Goal: Information Seeking & Learning: Compare options

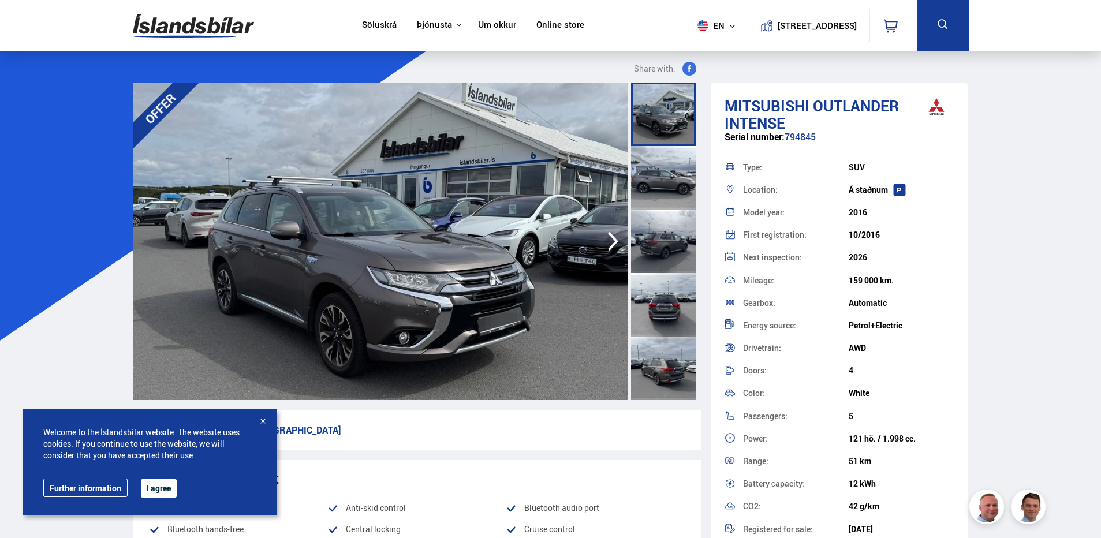
click at [654, 255] on div at bounding box center [663, 242] width 65 height 64
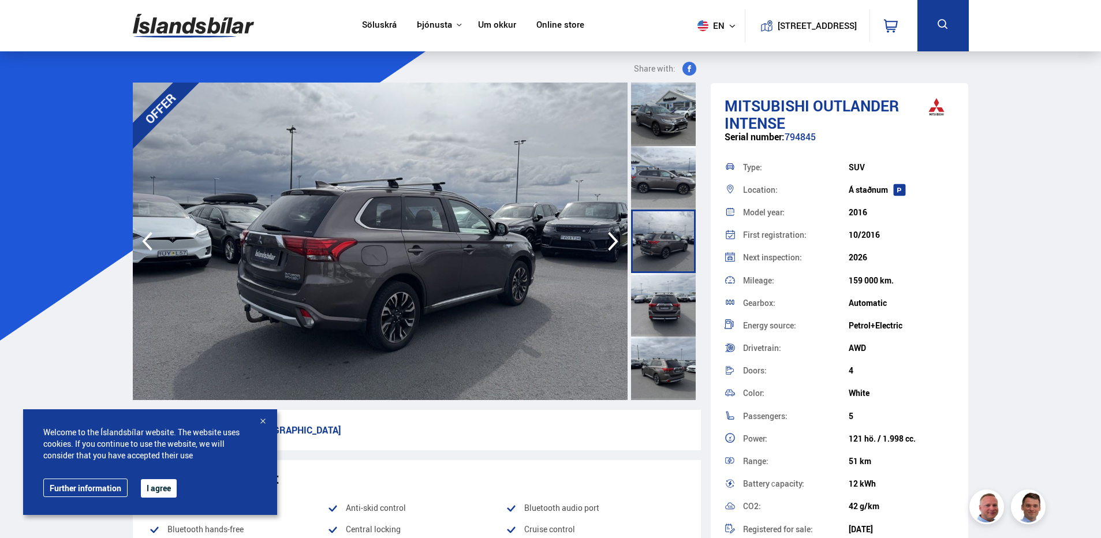
click at [654, 284] on div at bounding box center [663, 305] width 65 height 64
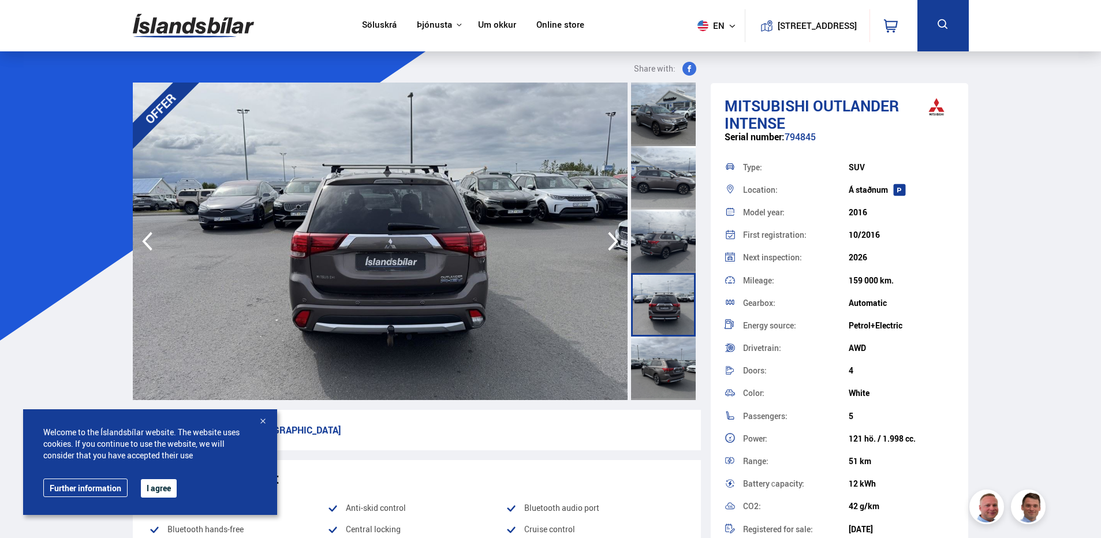
click at [655, 343] on div at bounding box center [663, 369] width 65 height 64
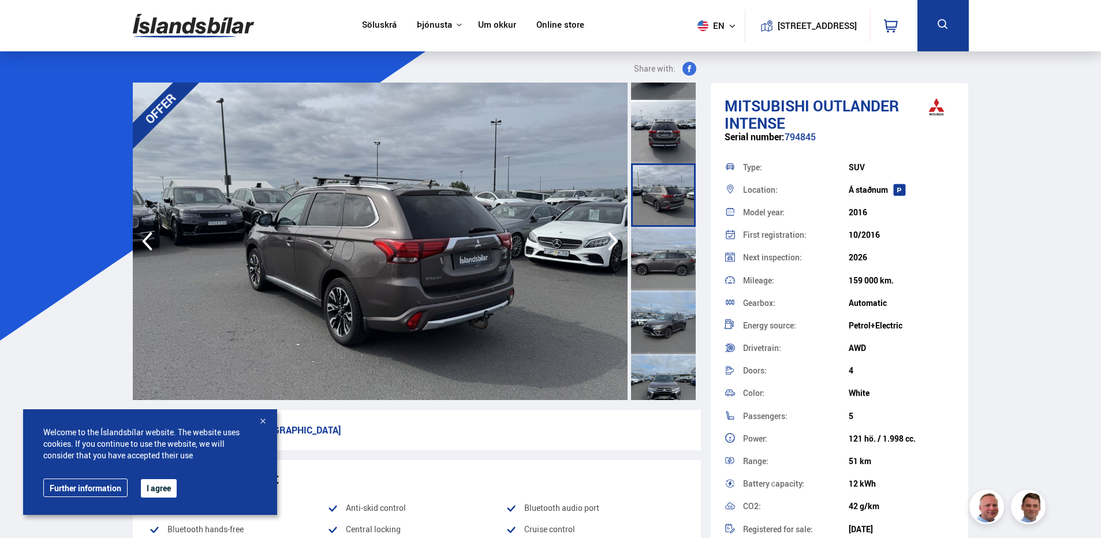
click at [729, 24] on icon at bounding box center [732, 26] width 7 height 7
click at [706, 43] on link "is" at bounding box center [710, 48] width 61 height 16
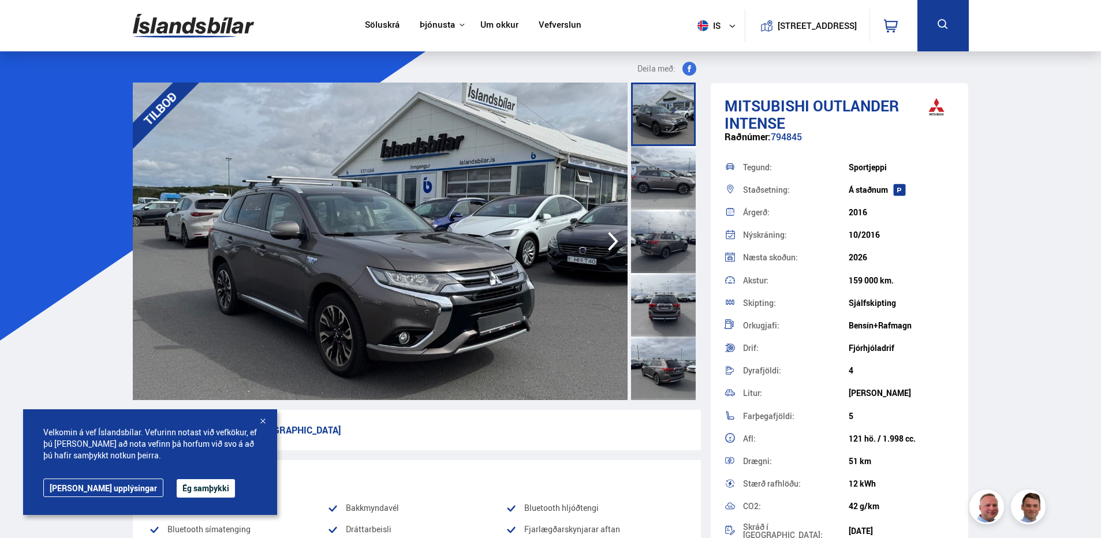
scroll to position [289, 0]
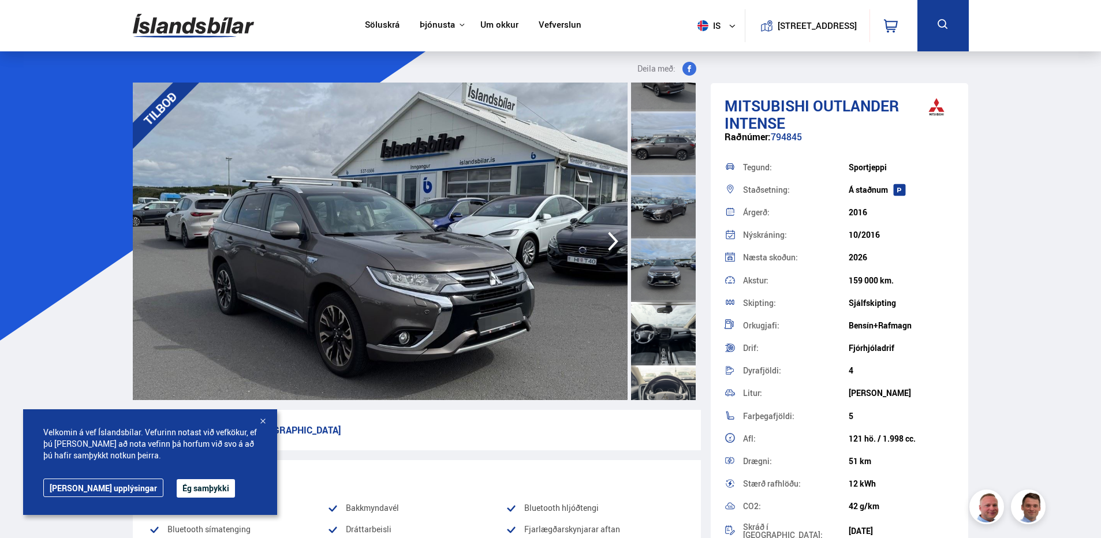
click at [652, 203] on div at bounding box center [663, 207] width 65 height 64
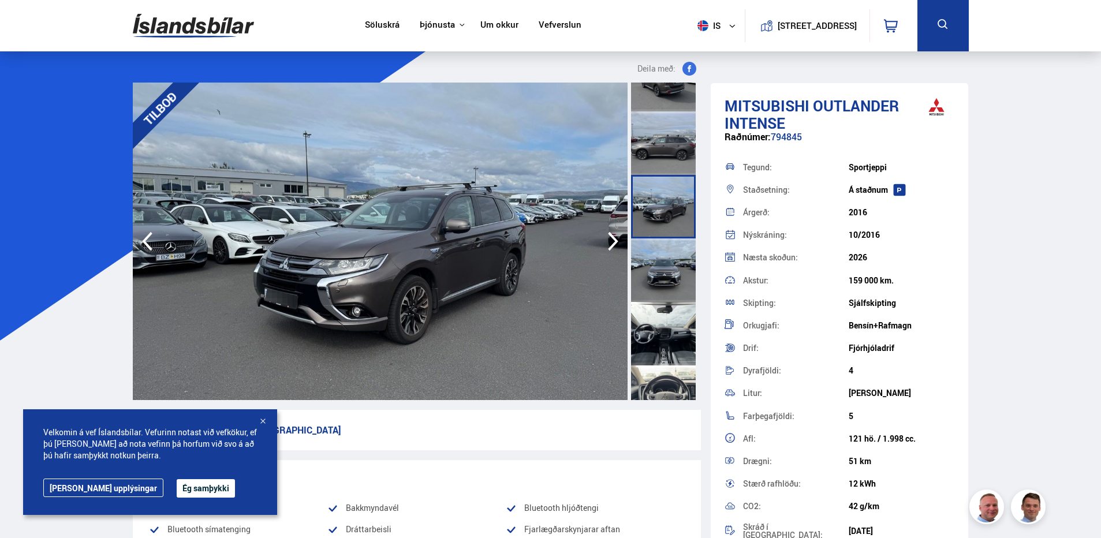
click at [651, 273] on div at bounding box center [663, 270] width 65 height 64
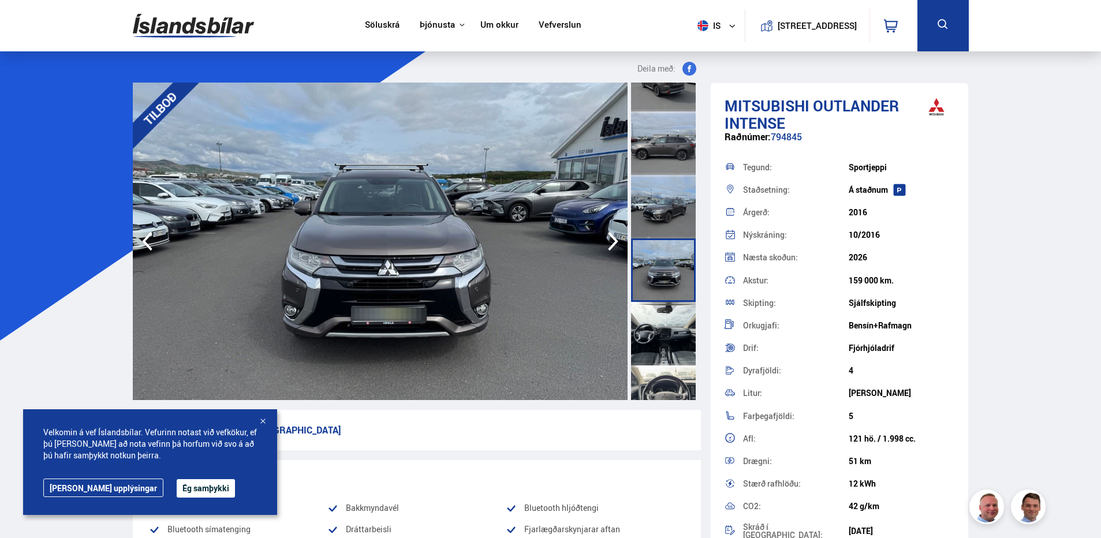
click at [610, 248] on icon "button" at bounding box center [613, 241] width 10 height 19
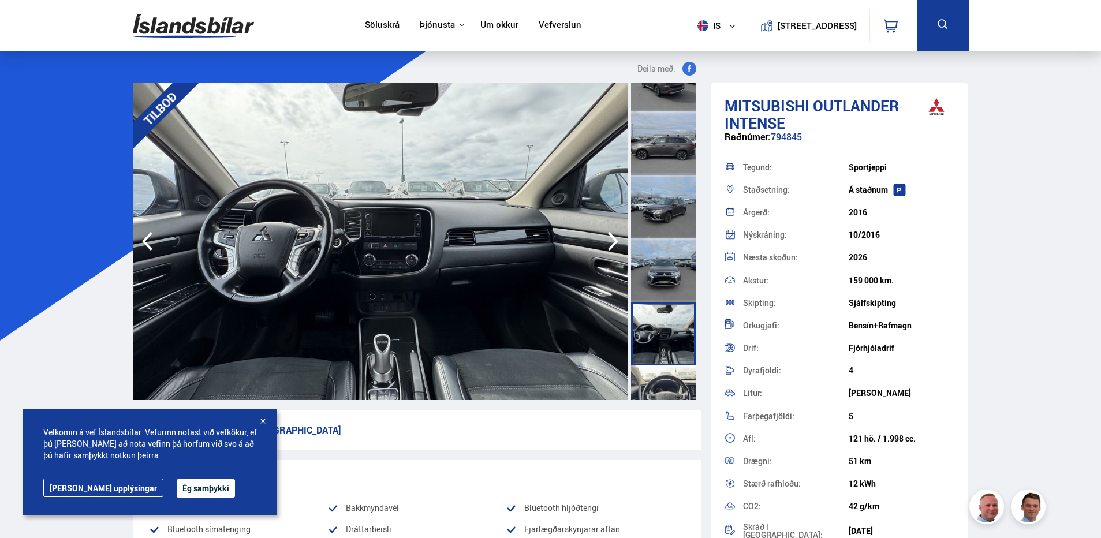
click at [610, 248] on icon "button" at bounding box center [613, 241] width 10 height 19
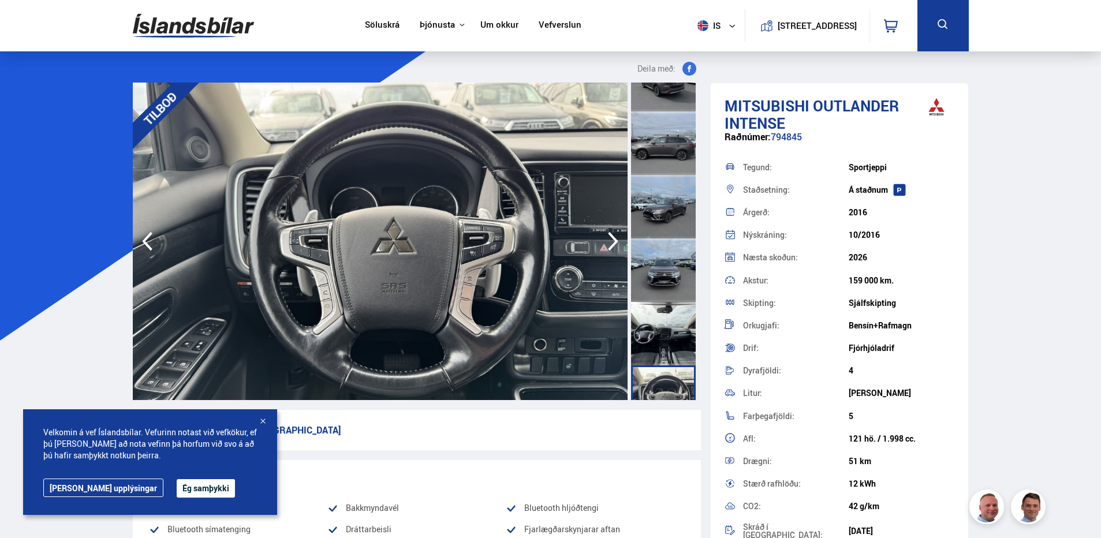
click at [610, 248] on icon "button" at bounding box center [613, 241] width 10 height 19
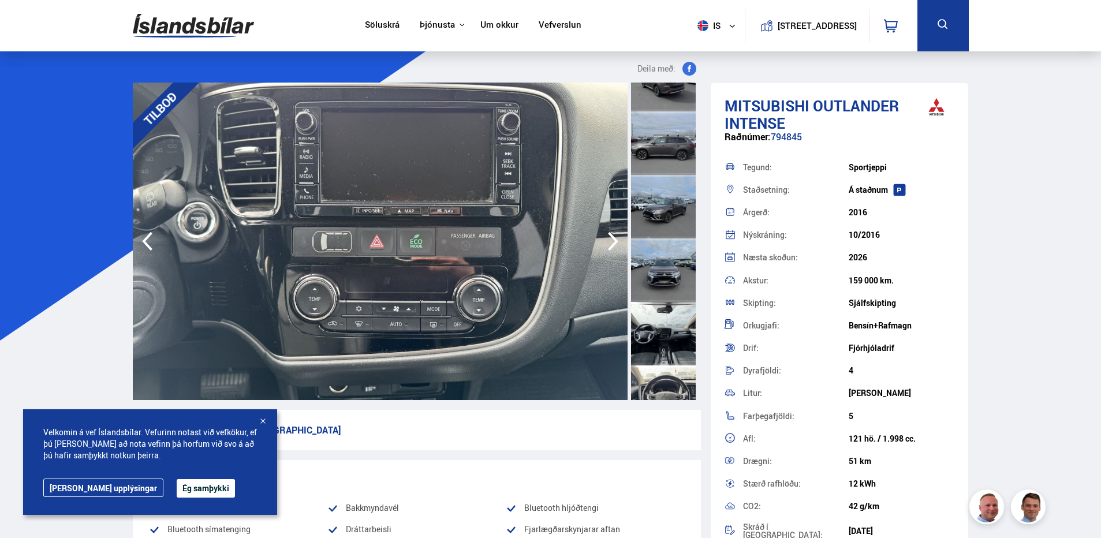
click at [610, 248] on icon "button" at bounding box center [613, 241] width 10 height 19
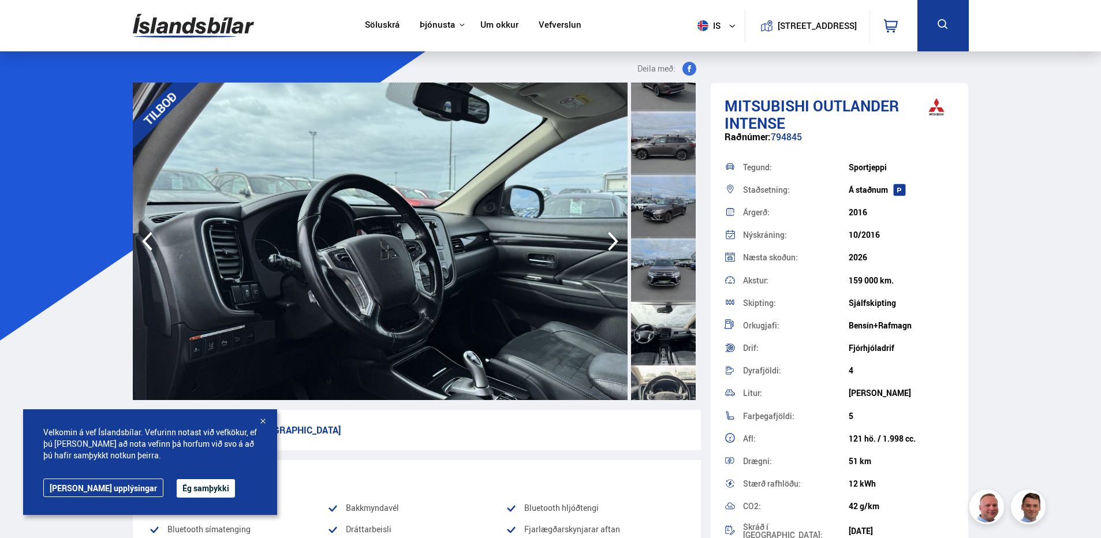
click at [648, 218] on div at bounding box center [663, 207] width 65 height 64
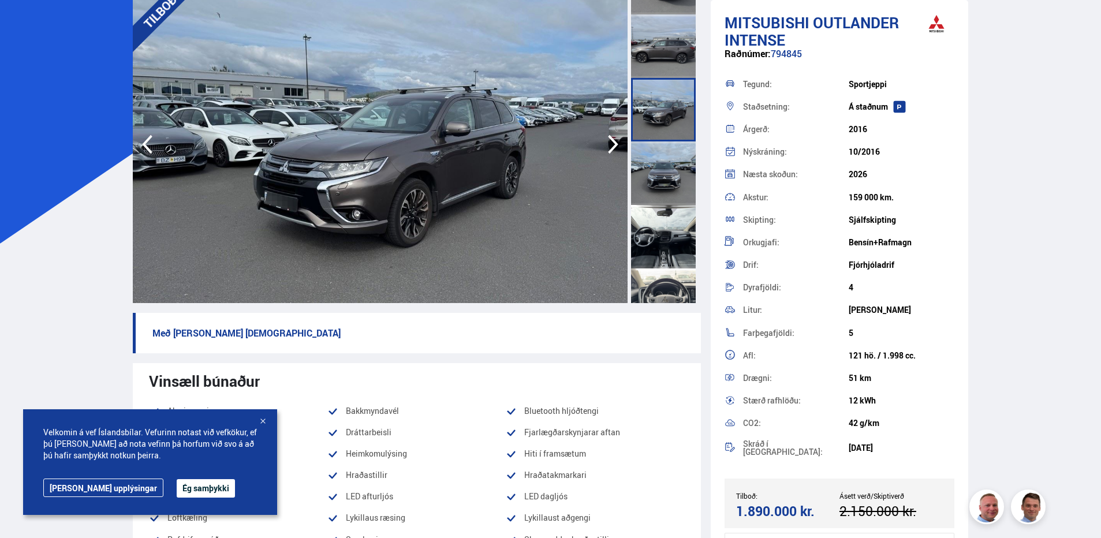
scroll to position [0, 0]
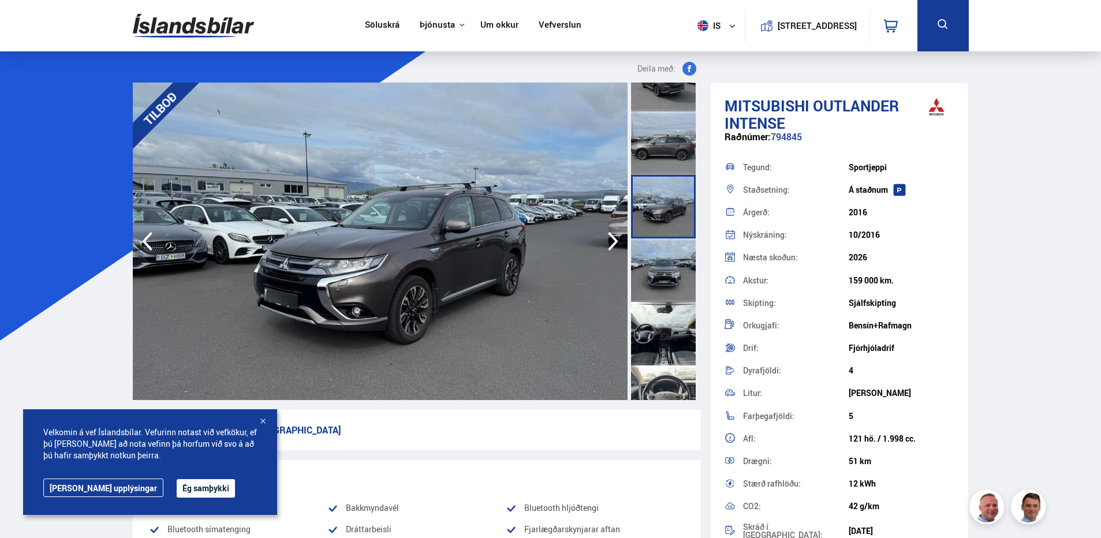
click at [382, 29] on link "Söluskrá" at bounding box center [382, 26] width 35 height 12
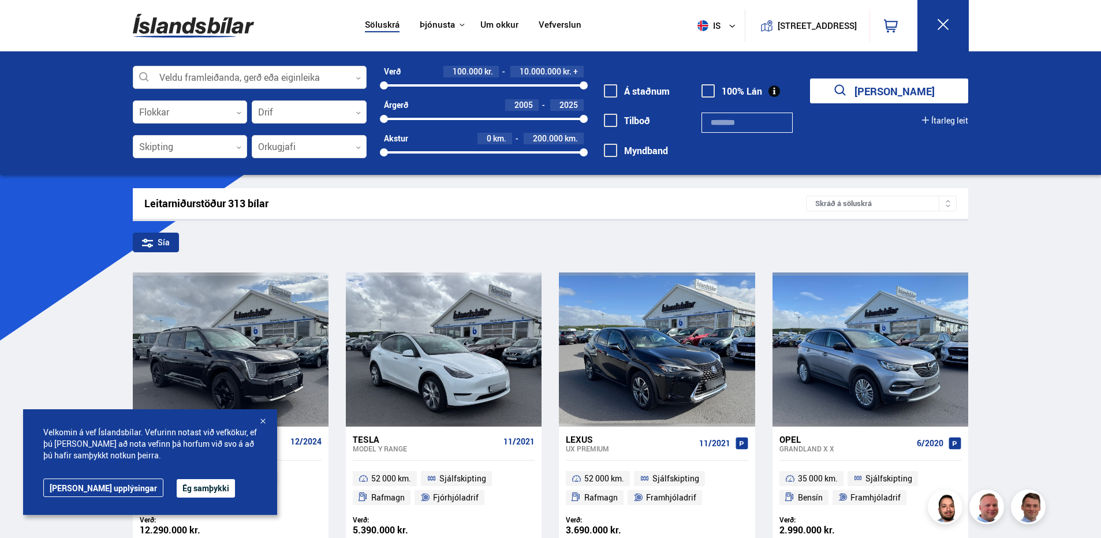
click at [238, 81] on div at bounding box center [250, 77] width 234 height 23
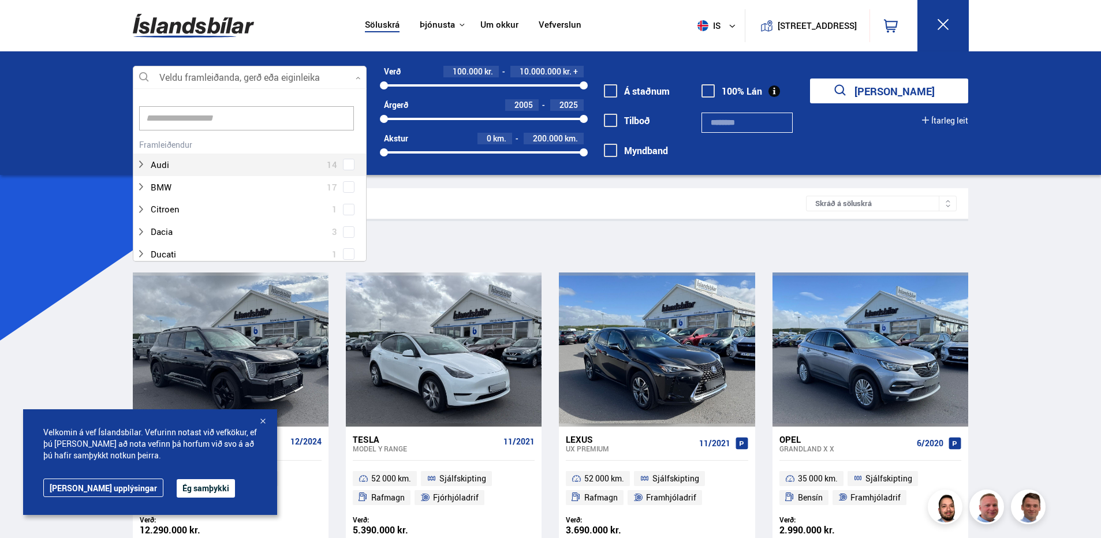
scroll to position [172, 230]
click at [238, 81] on div at bounding box center [250, 77] width 234 height 23
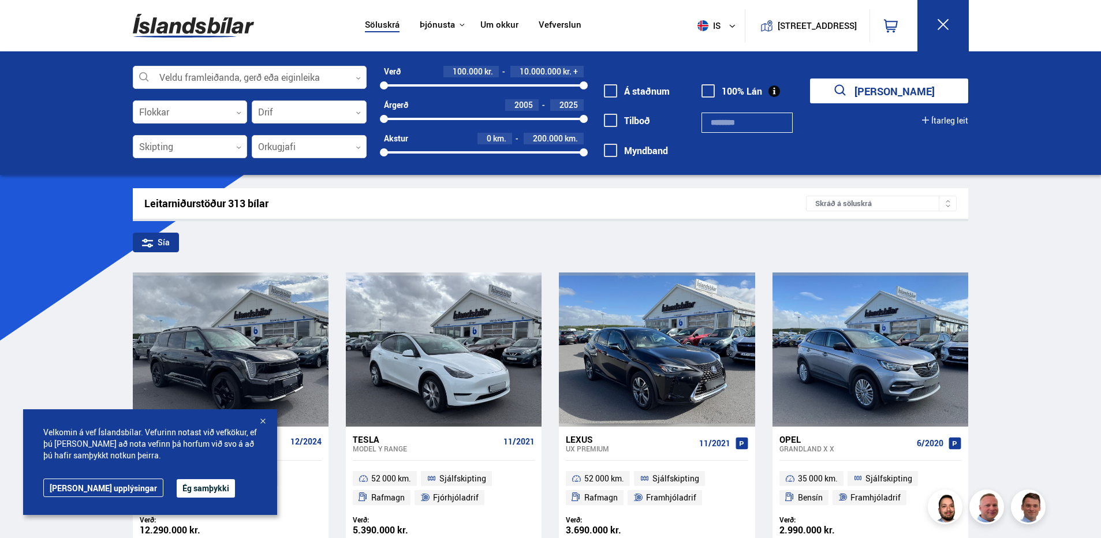
click at [355, 115] on div at bounding box center [309, 112] width 115 height 23
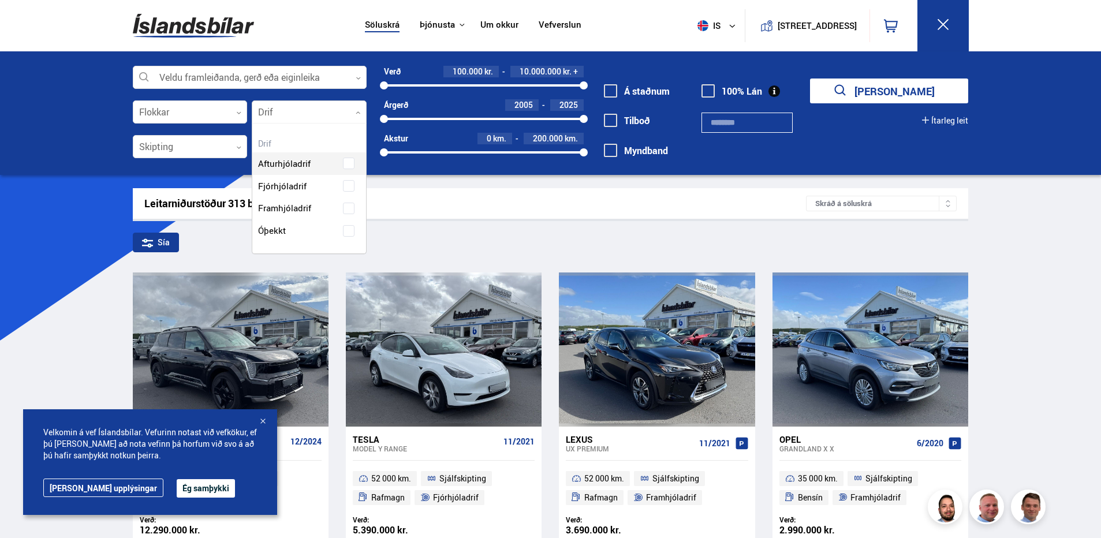
scroll to position [130, 113]
click at [352, 182] on div "Afturhjóladrif Fjórhjóladrif Framhjóladrif Óþekkt" at bounding box center [309, 188] width 114 height 107
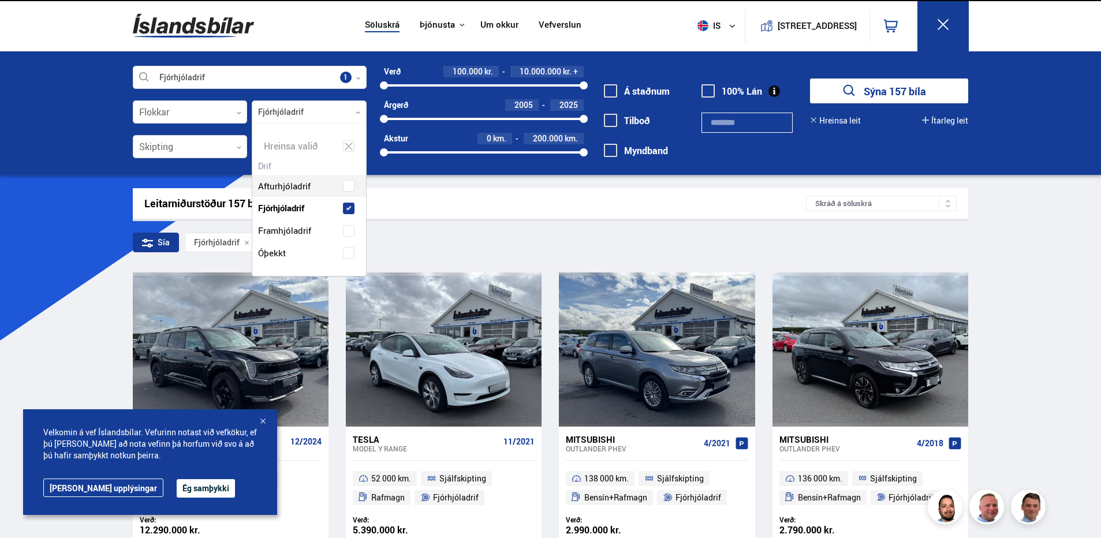
click at [94, 165] on div "Fjórhjóladrif Veldu framleiðanda, gerð eða eiginleika 1 Flokkar 0 Fjórhjóladrif…" at bounding box center [550, 113] width 1101 height 124
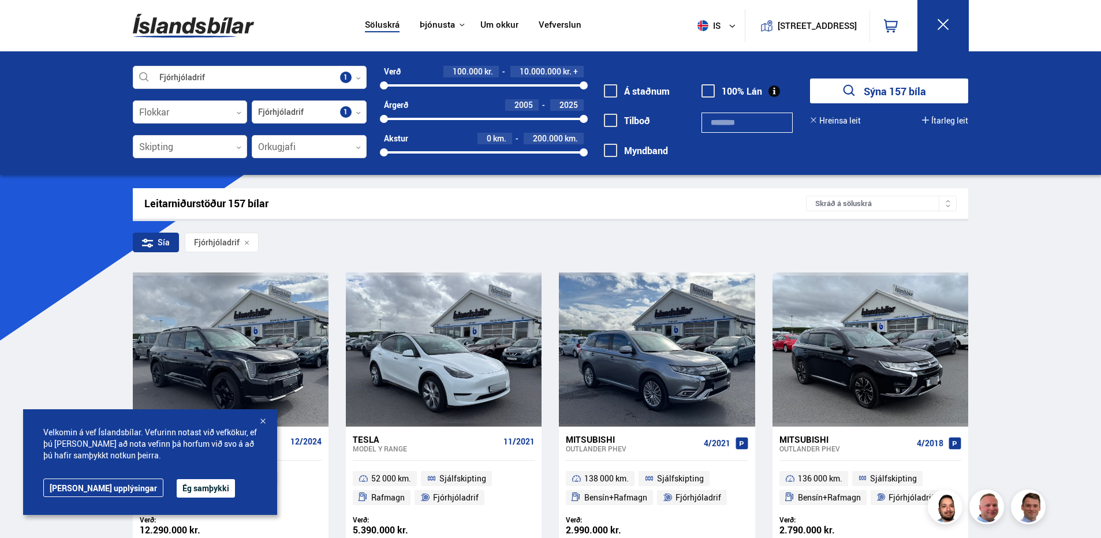
click at [264, 419] on div at bounding box center [263, 422] width 12 height 12
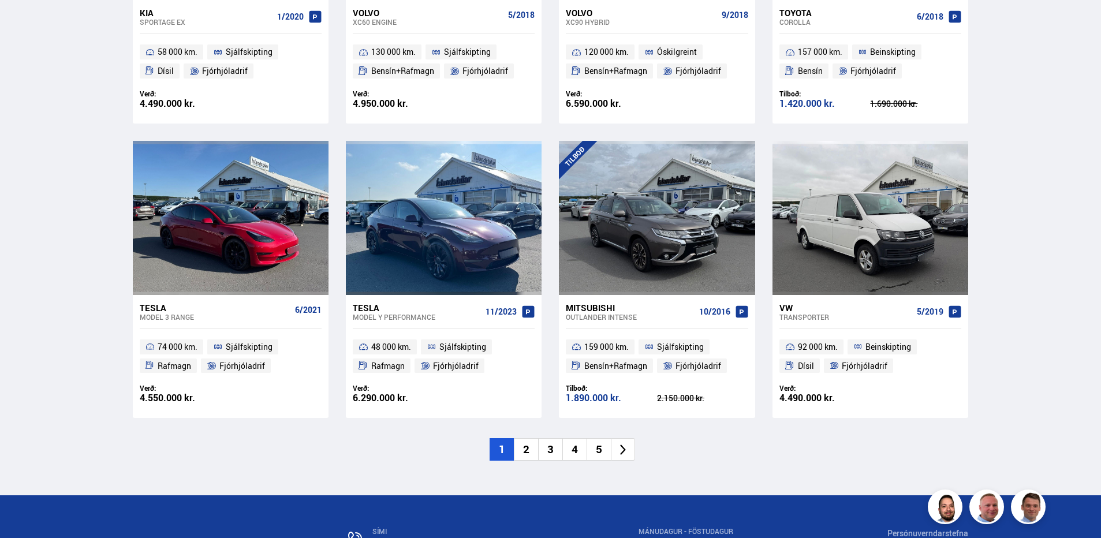
scroll to position [1617, 0]
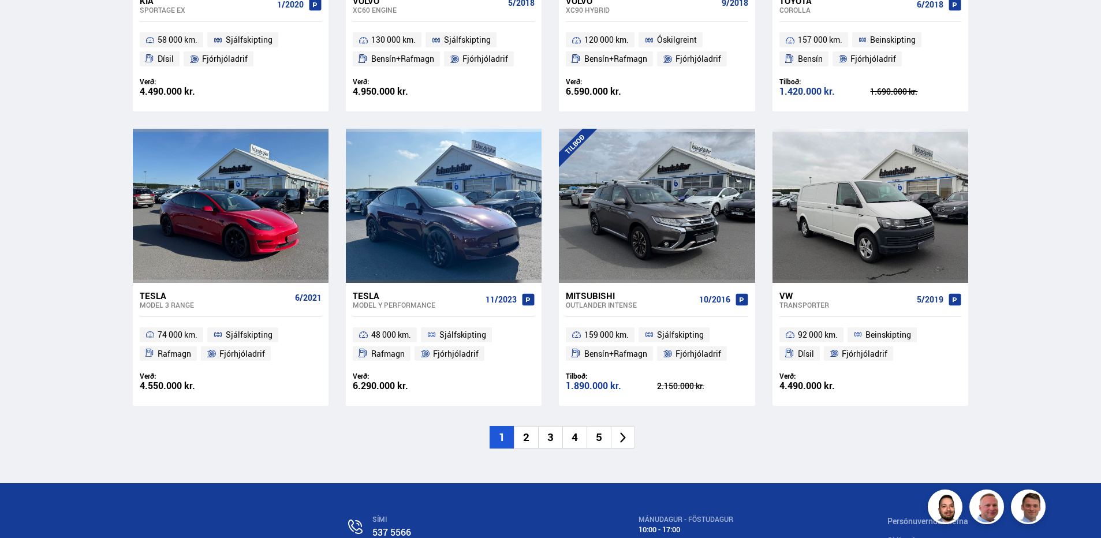
click at [517, 437] on li "2" at bounding box center [526, 437] width 24 height 23
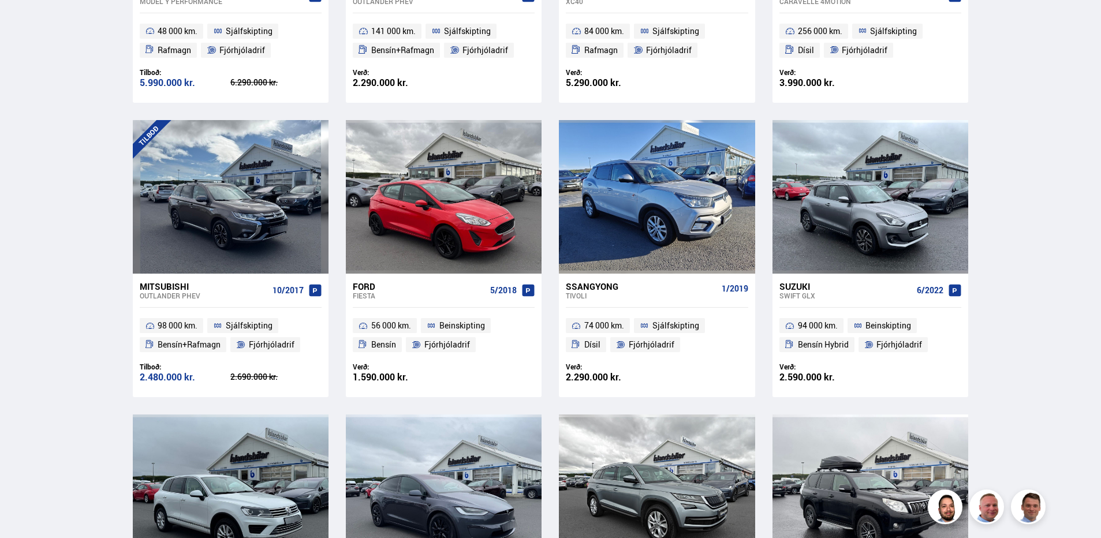
scroll to position [46, 0]
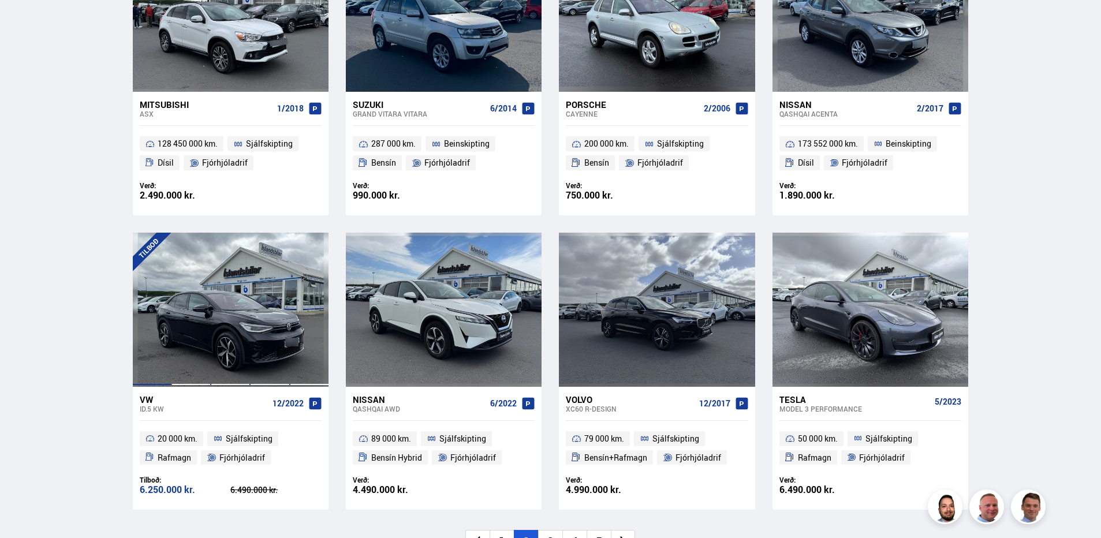
scroll to position [1617, 0]
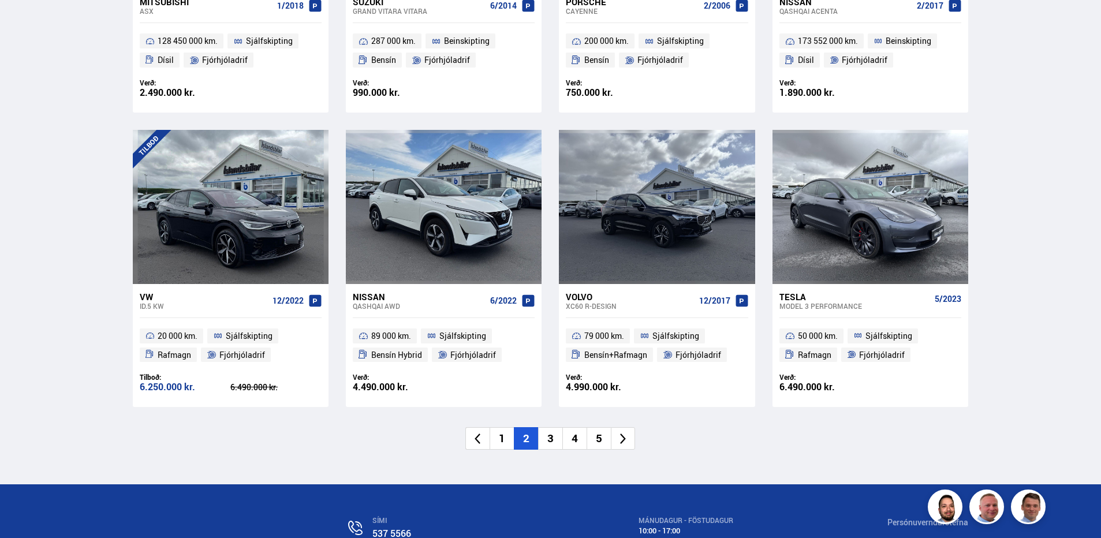
click at [549, 439] on li "3" at bounding box center [550, 438] width 24 height 23
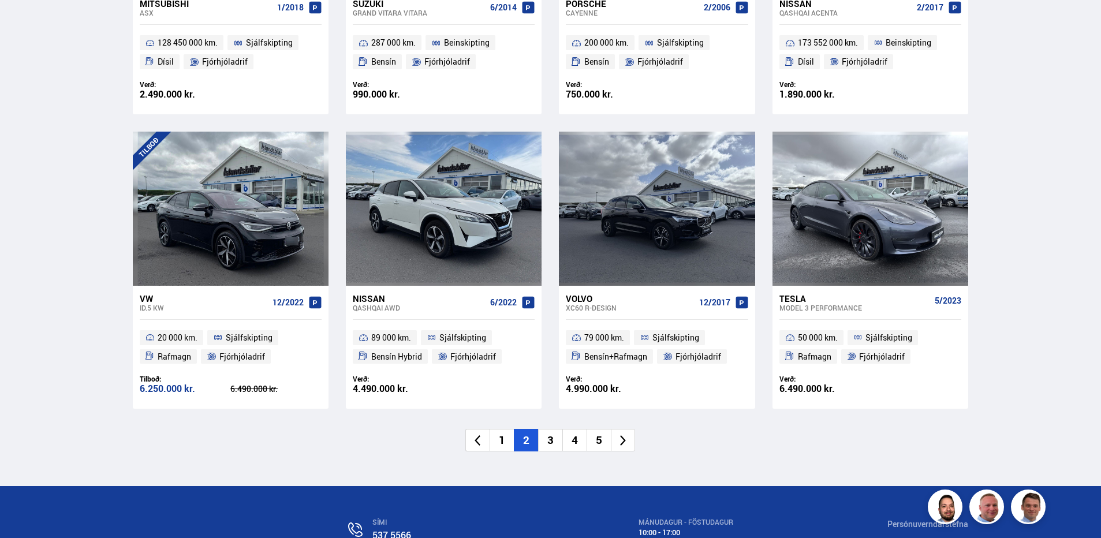
scroll to position [1526, 0]
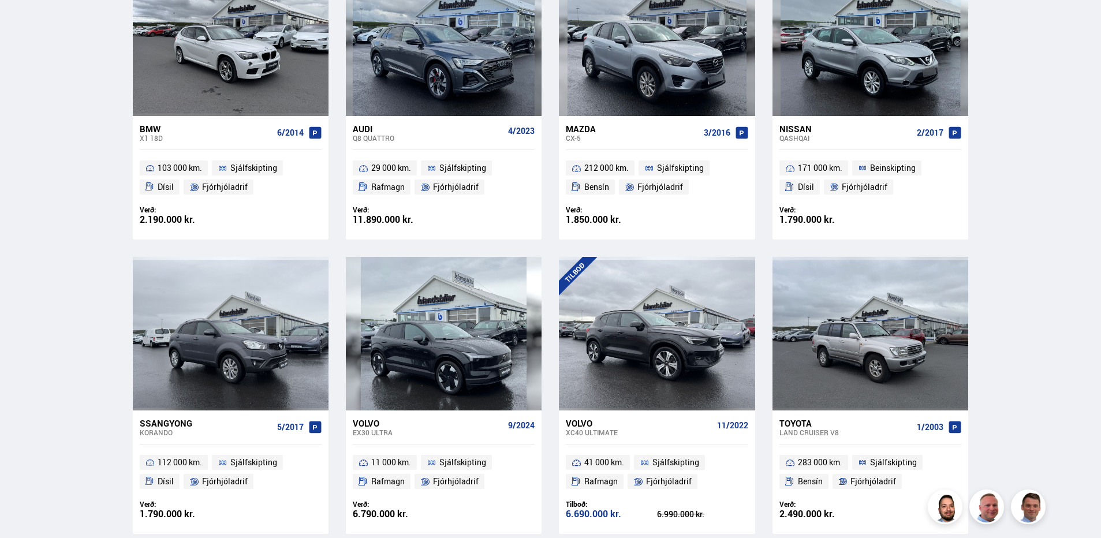
scroll to position [1213, 0]
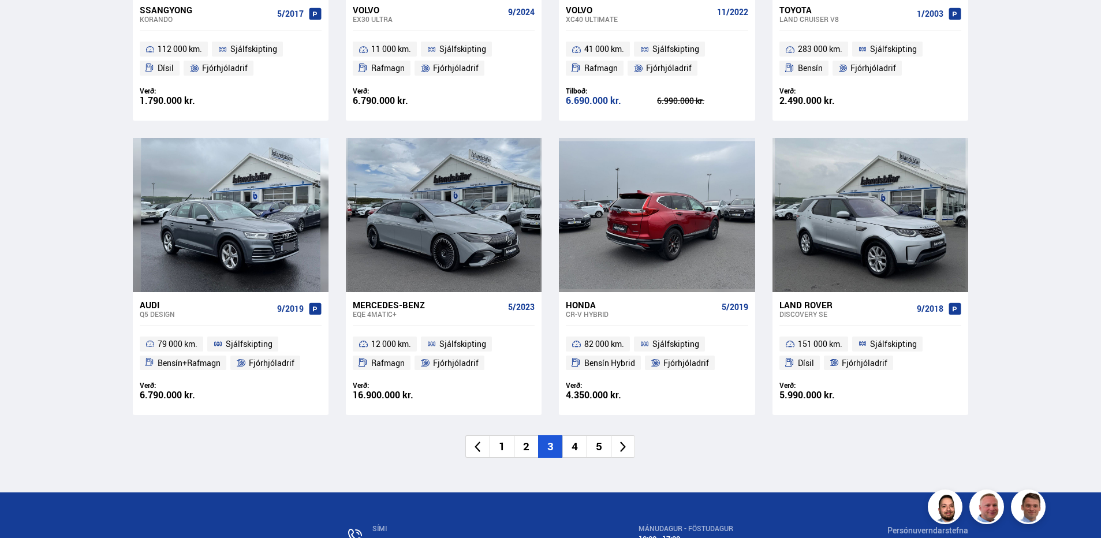
scroll to position [1617, 0]
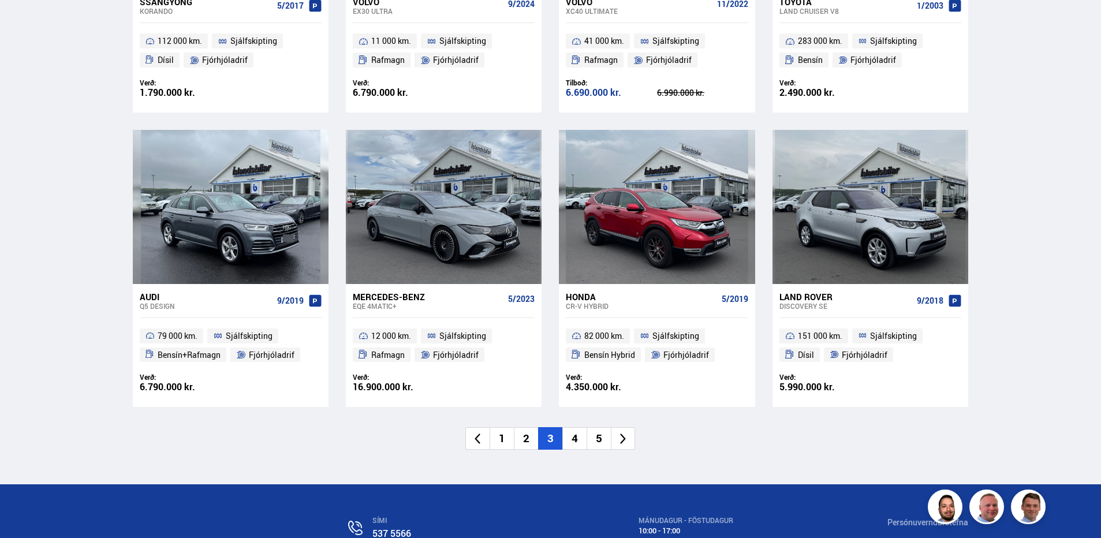
click at [577, 439] on li "4" at bounding box center [574, 438] width 24 height 23
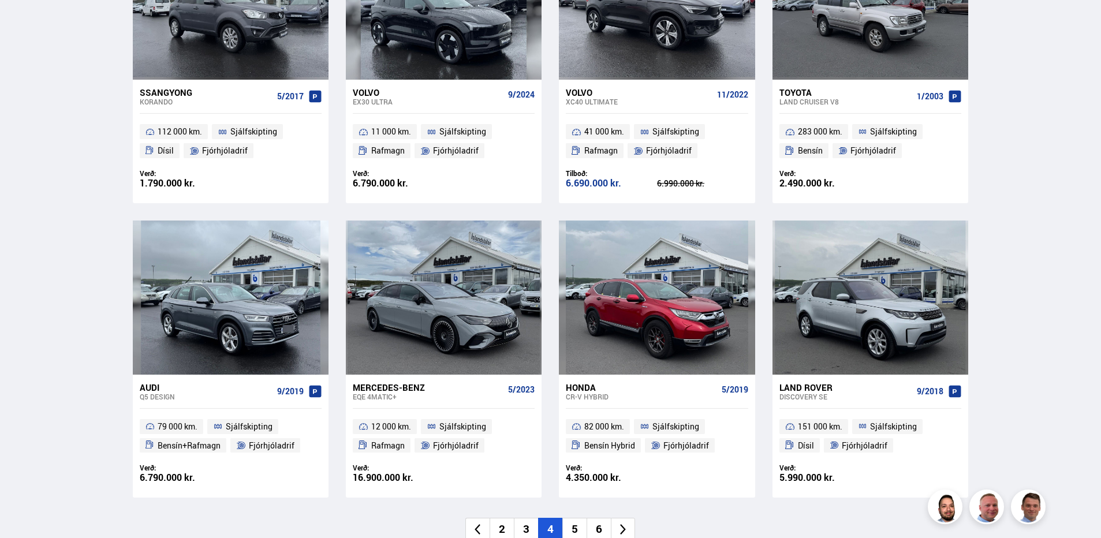
scroll to position [1242, 0]
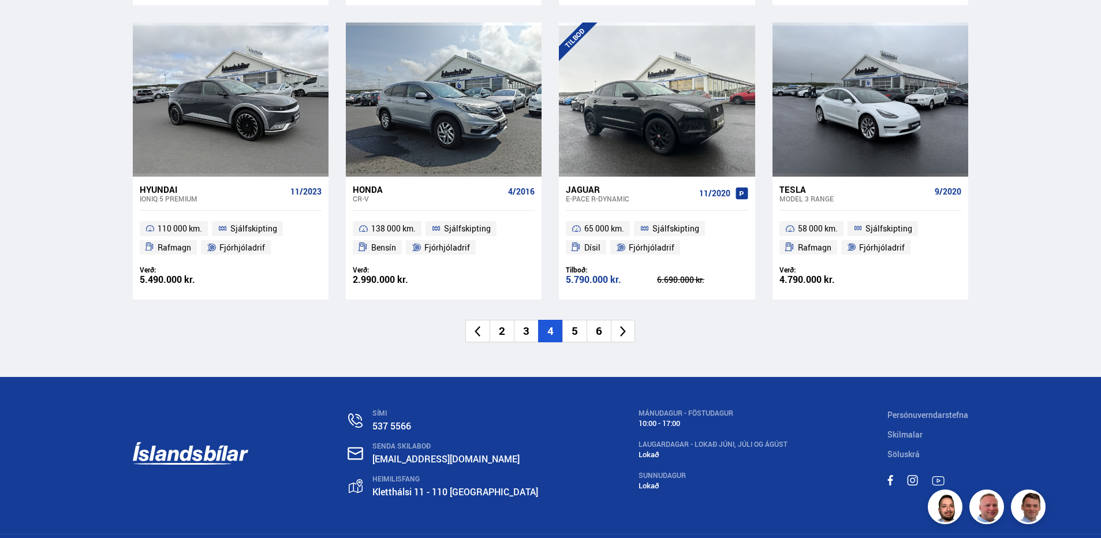
scroll to position [1732, 0]
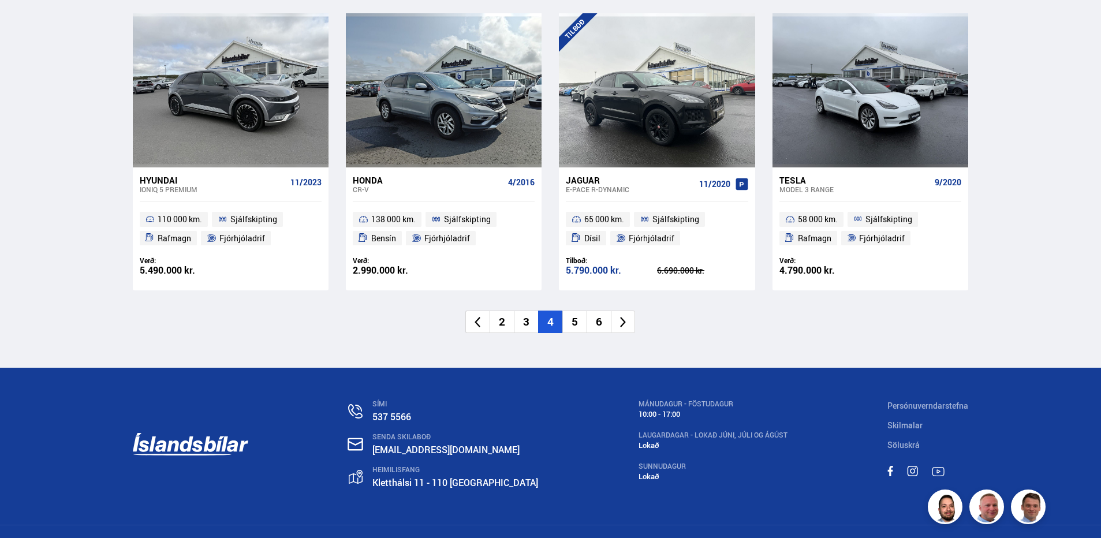
click at [579, 316] on li "5" at bounding box center [574, 322] width 24 height 23
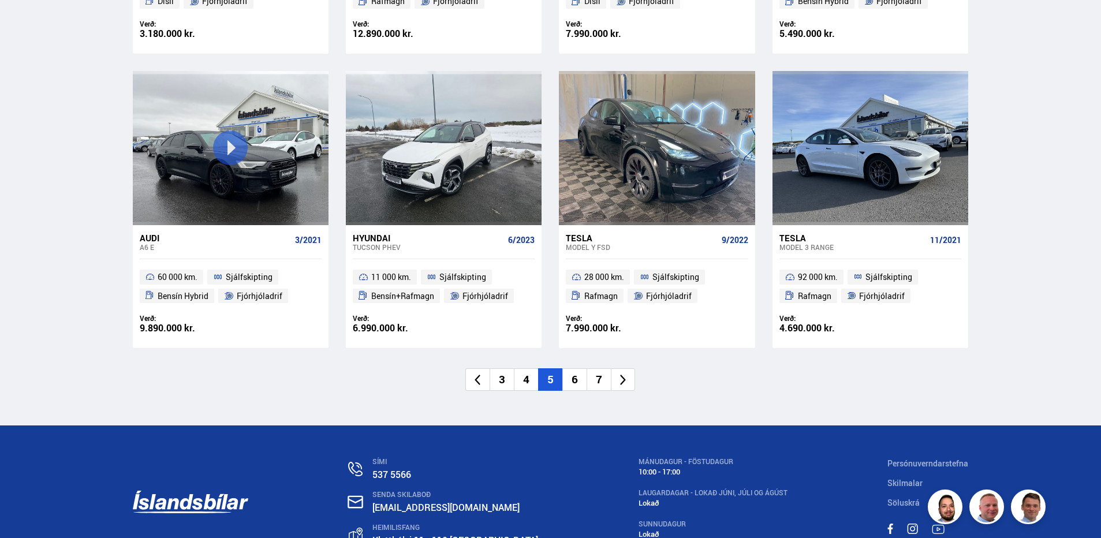
scroll to position [1762, 0]
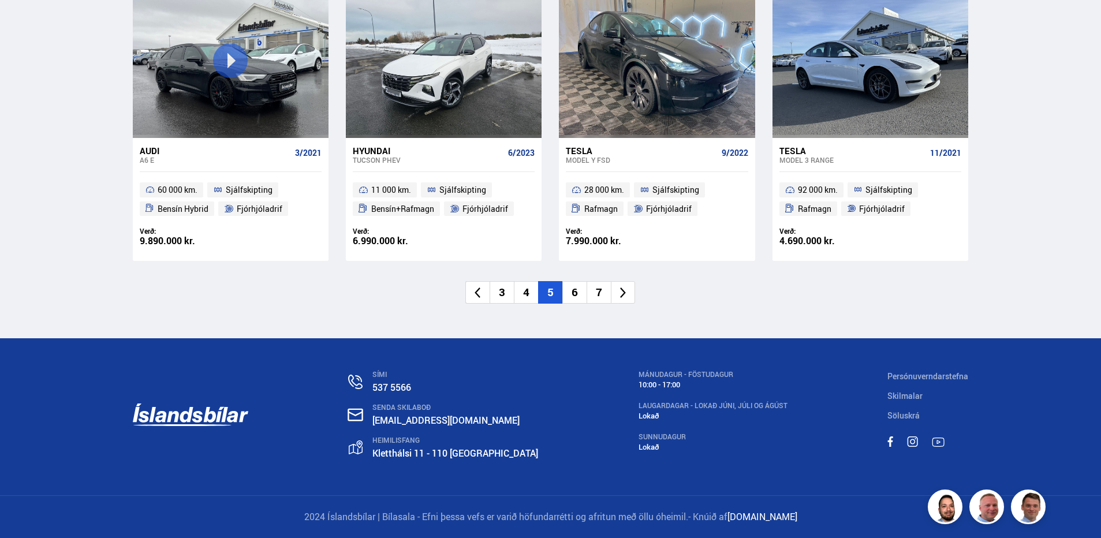
click at [577, 294] on li "6" at bounding box center [574, 292] width 24 height 23
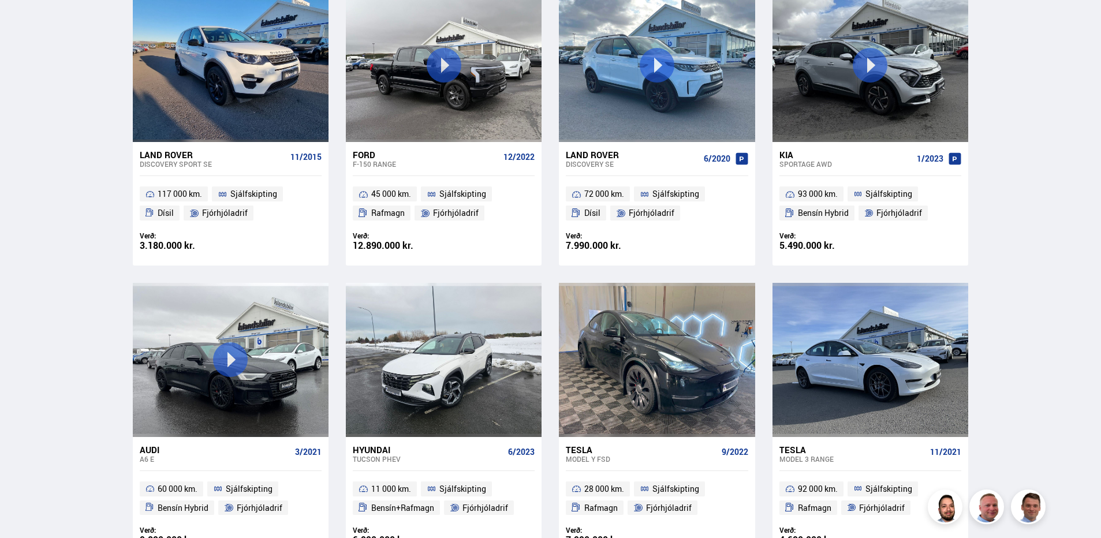
scroll to position [532, 0]
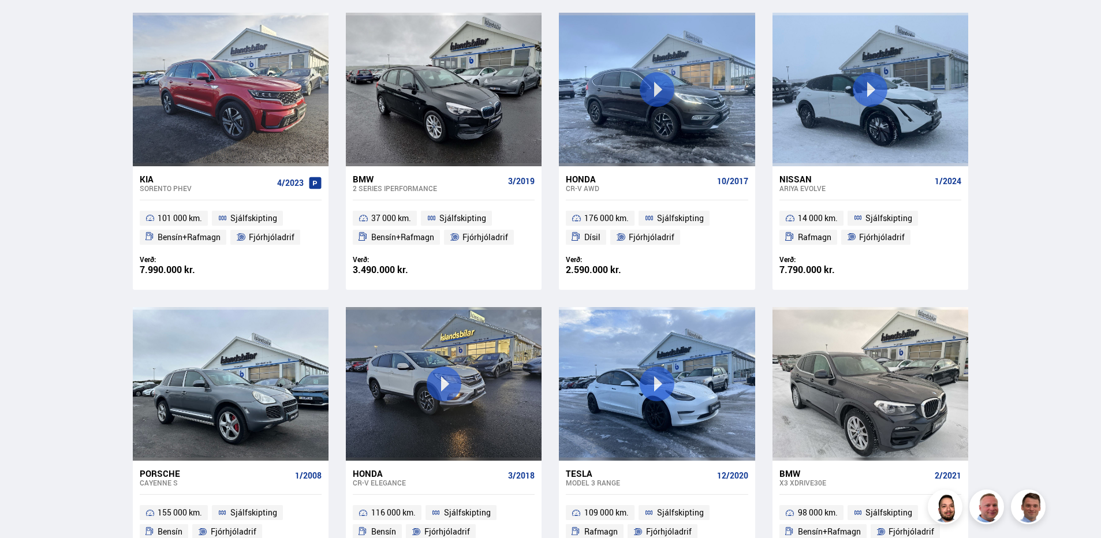
scroll to position [577, 0]
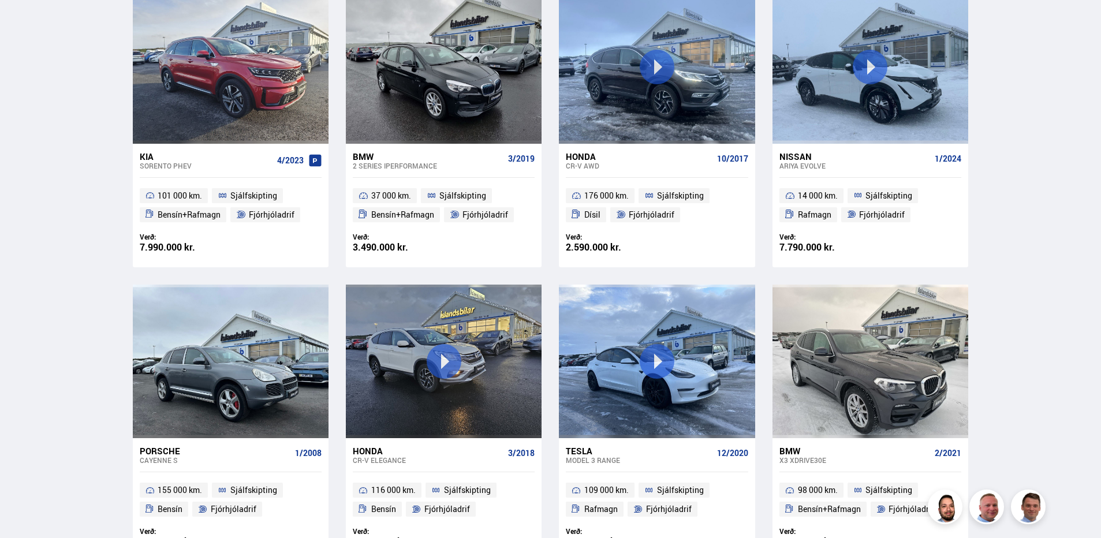
drag, startPoint x: 1101, startPoint y: 156, endPoint x: 1101, endPoint y: 129, distance: 27.1
drag, startPoint x: 1101, startPoint y: 129, endPoint x: 1097, endPoint y: 136, distance: 7.7
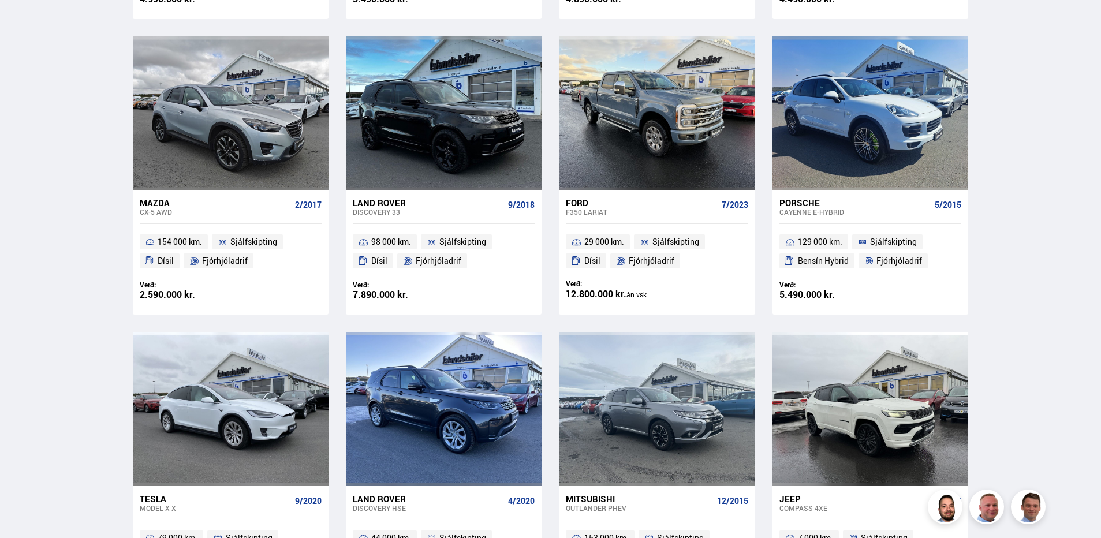
scroll to position [1646, 0]
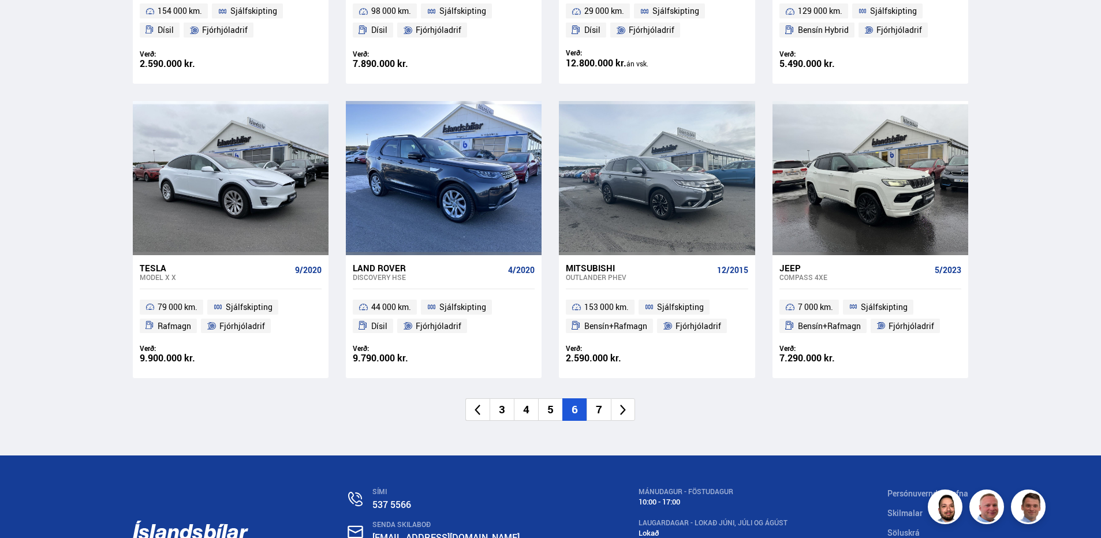
click at [598, 407] on li "7" at bounding box center [599, 409] width 24 height 23
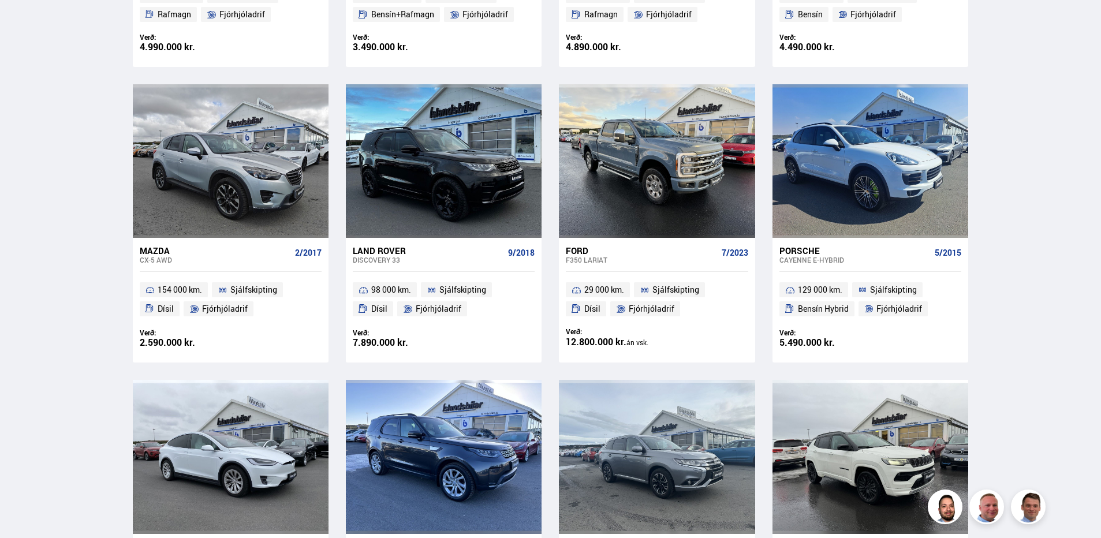
scroll to position [689, 0]
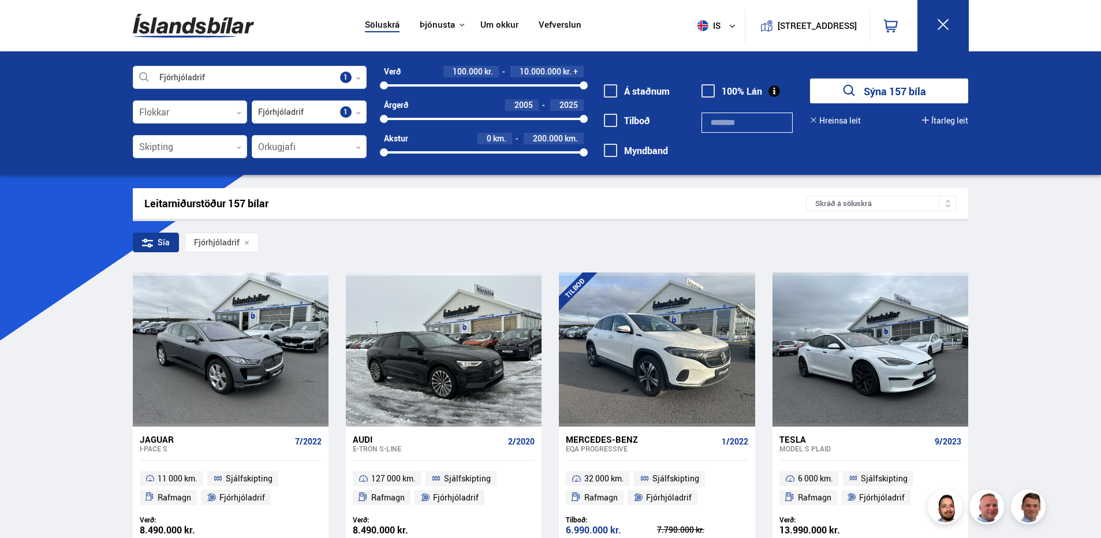
click at [371, 25] on link "Söluskrá" at bounding box center [382, 26] width 35 height 12
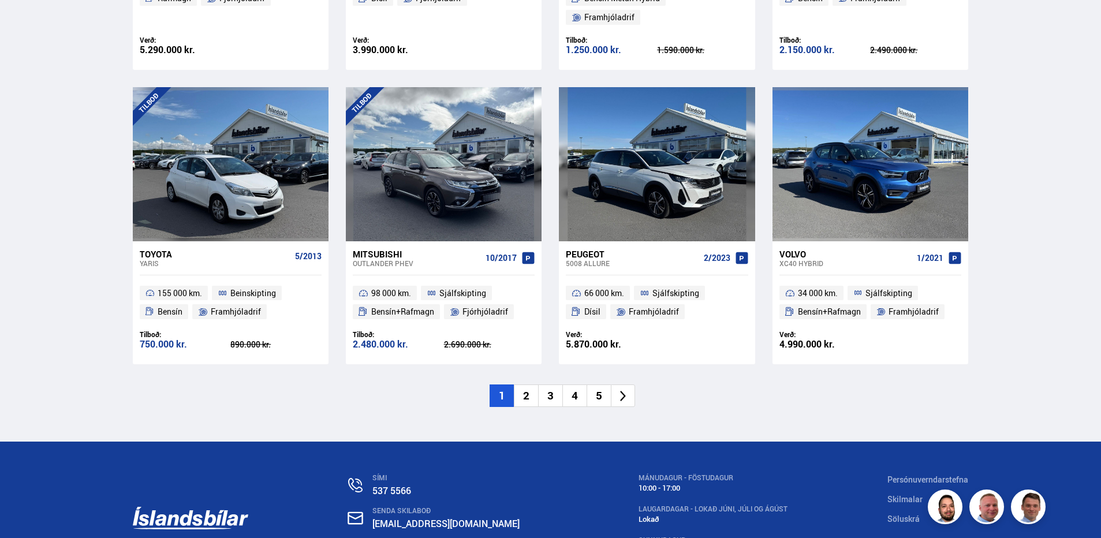
scroll to position [1678, 0]
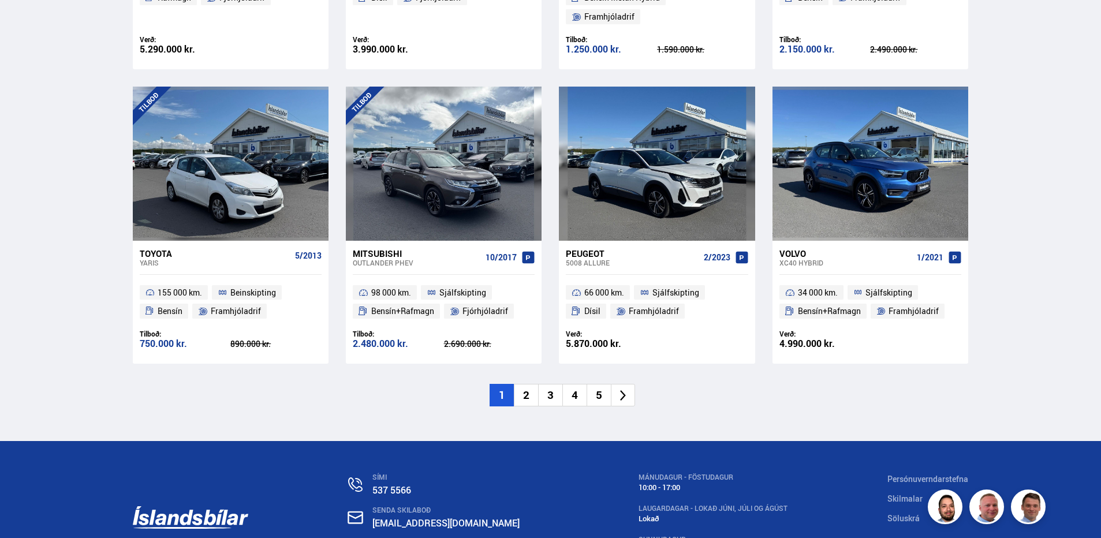
click at [530, 384] on li "2" at bounding box center [526, 395] width 24 height 23
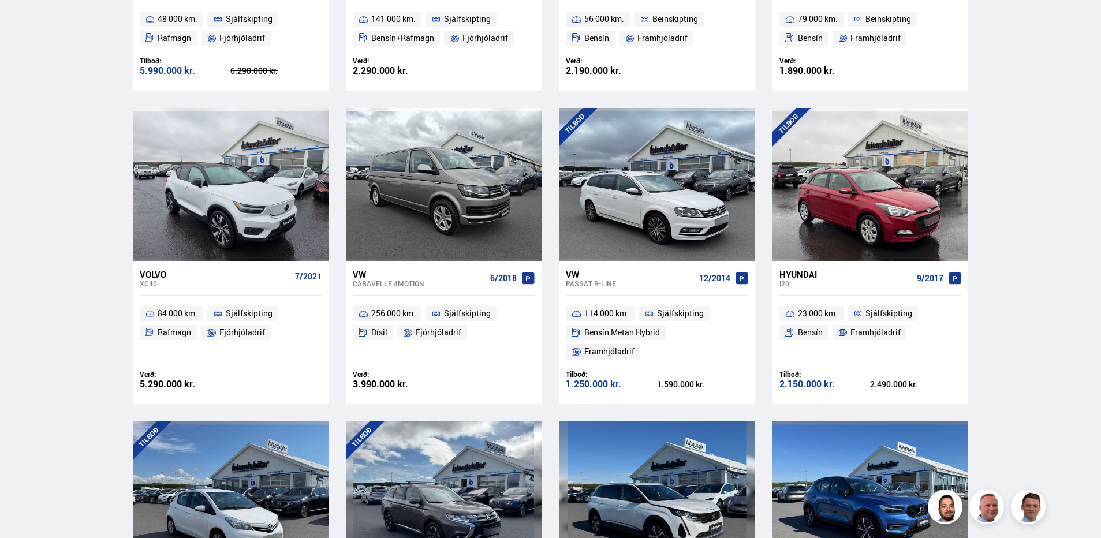
scroll to position [908, 0]
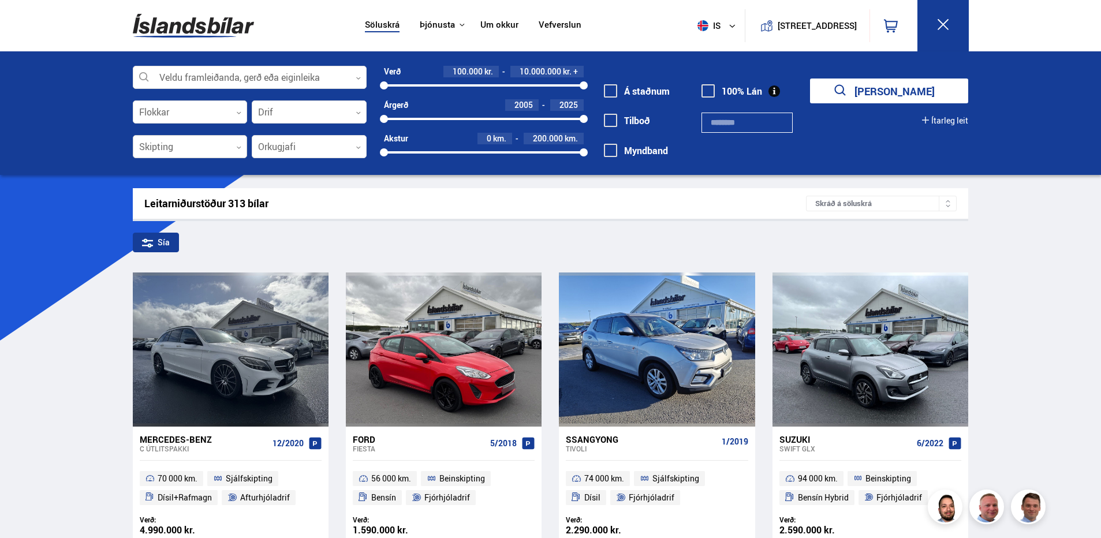
click at [223, 152] on div at bounding box center [190, 147] width 115 height 23
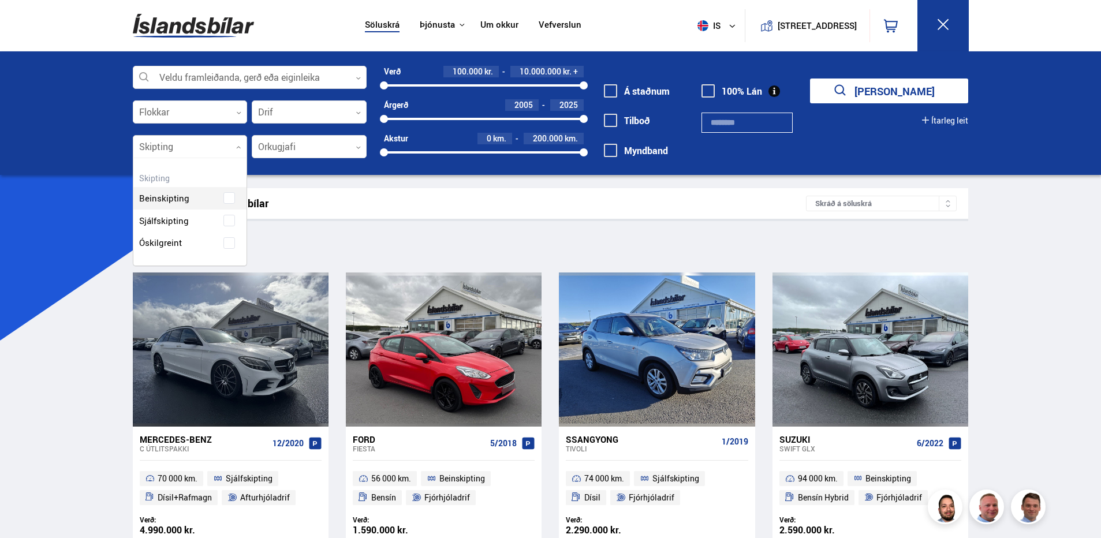
scroll to position [107, 113]
click at [216, 153] on div at bounding box center [190, 147] width 115 height 23
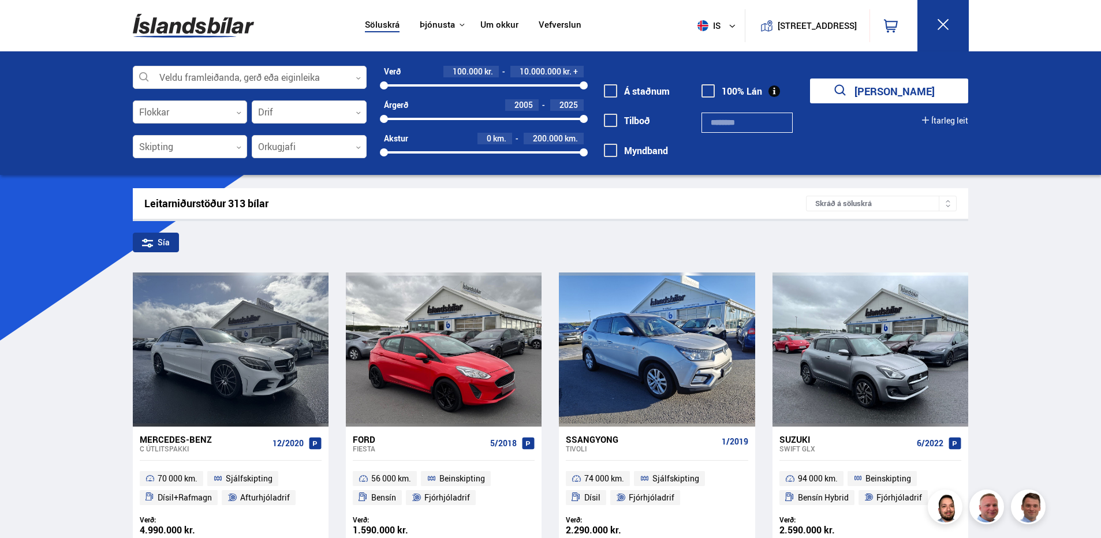
click at [230, 117] on div at bounding box center [190, 112] width 115 height 23
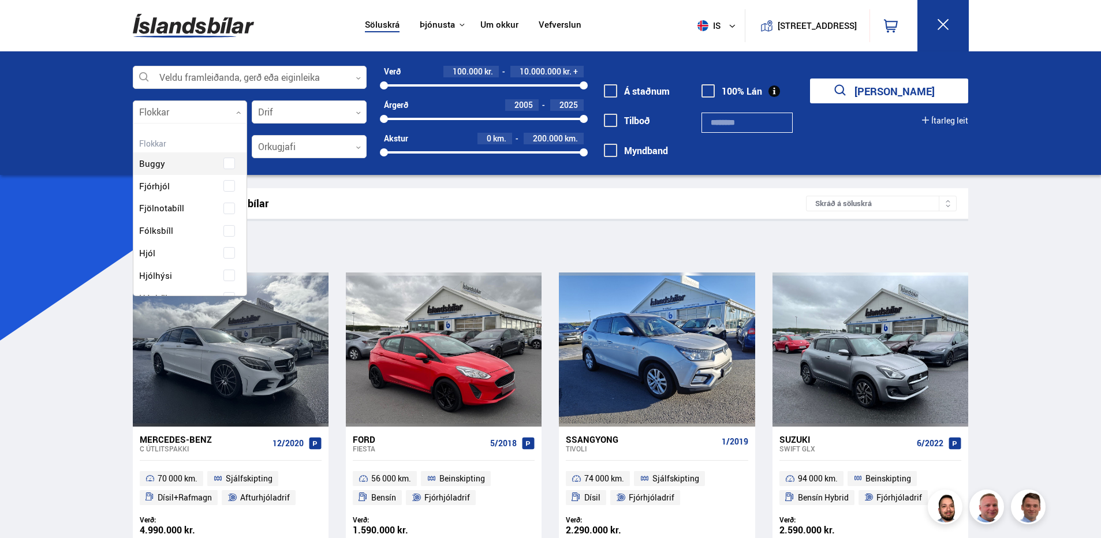
scroll to position [172, 110]
click at [230, 117] on div at bounding box center [190, 112] width 115 height 23
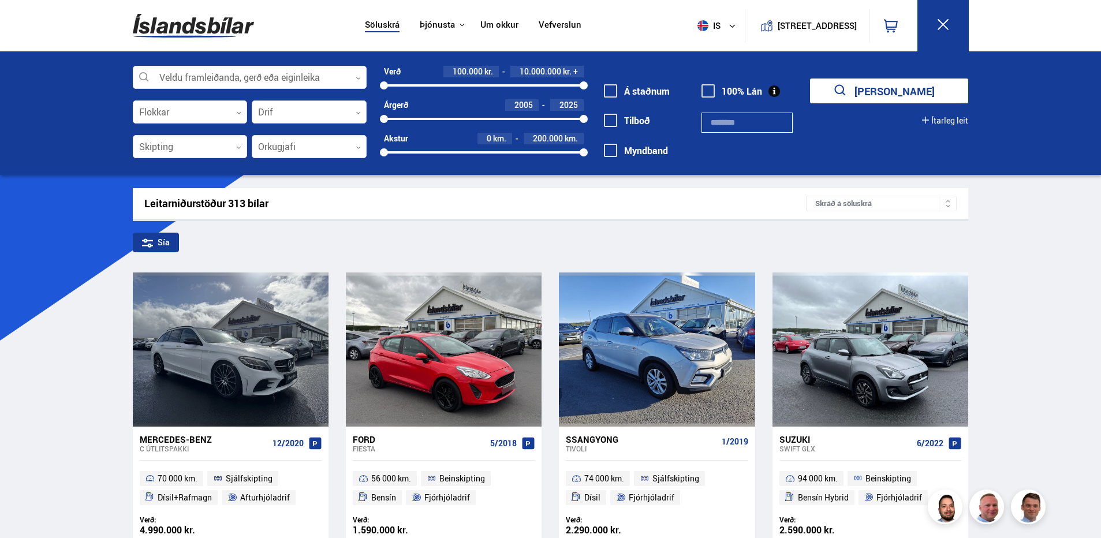
click at [334, 114] on div at bounding box center [309, 112] width 115 height 23
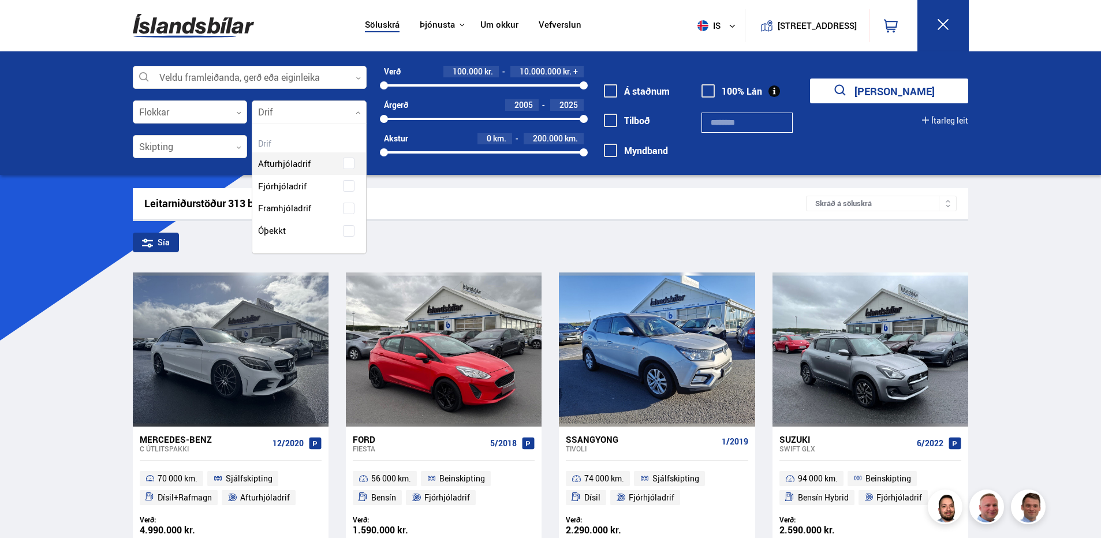
scroll to position [130, 113]
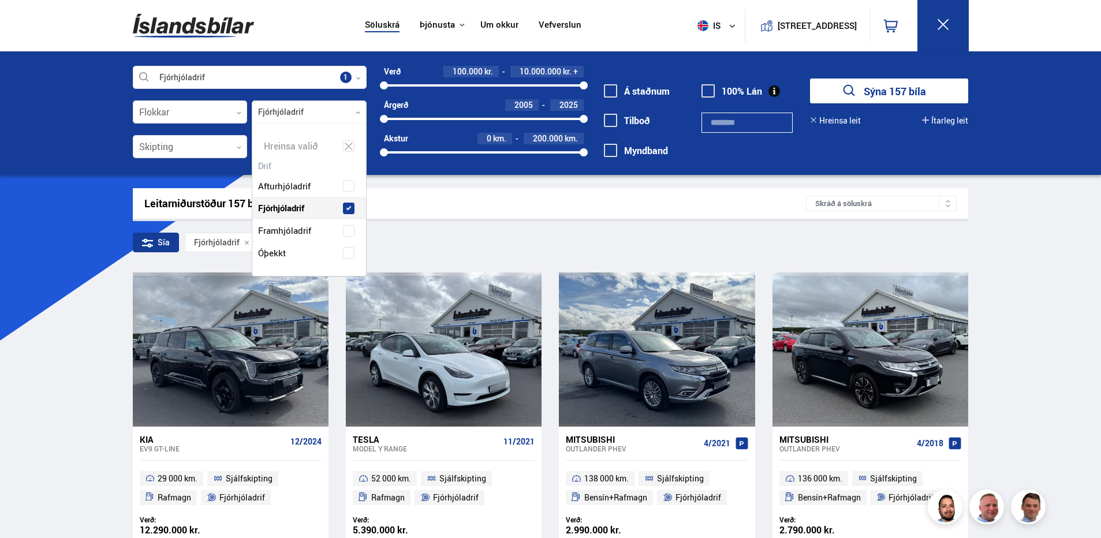
click at [480, 215] on div "Leitarniðurstöður 157 bílar Skráð á [GEOGRAPHIC_DATA]" at bounding box center [551, 203] width 836 height 31
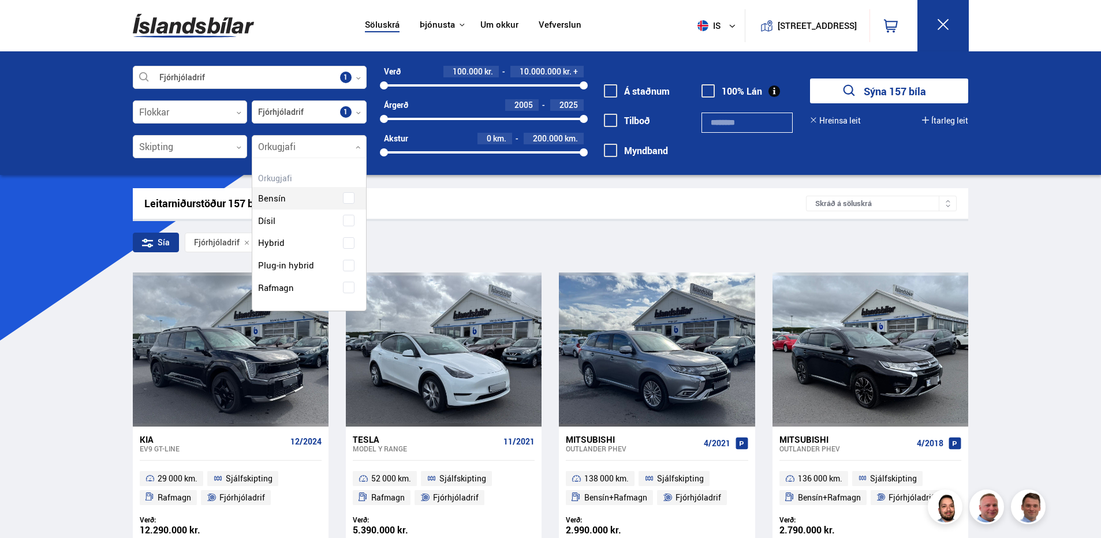
click at [357, 145] on icon at bounding box center [358, 147] width 5 height 5
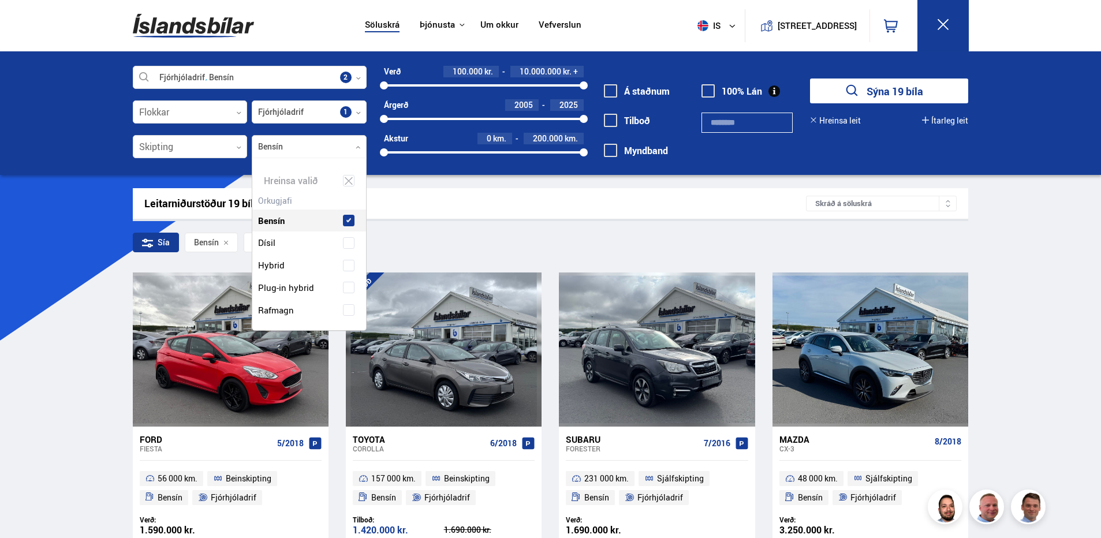
click at [444, 218] on div "Leitarniðurstöður 19 bílar Skráð á [GEOGRAPHIC_DATA]" at bounding box center [551, 203] width 836 height 31
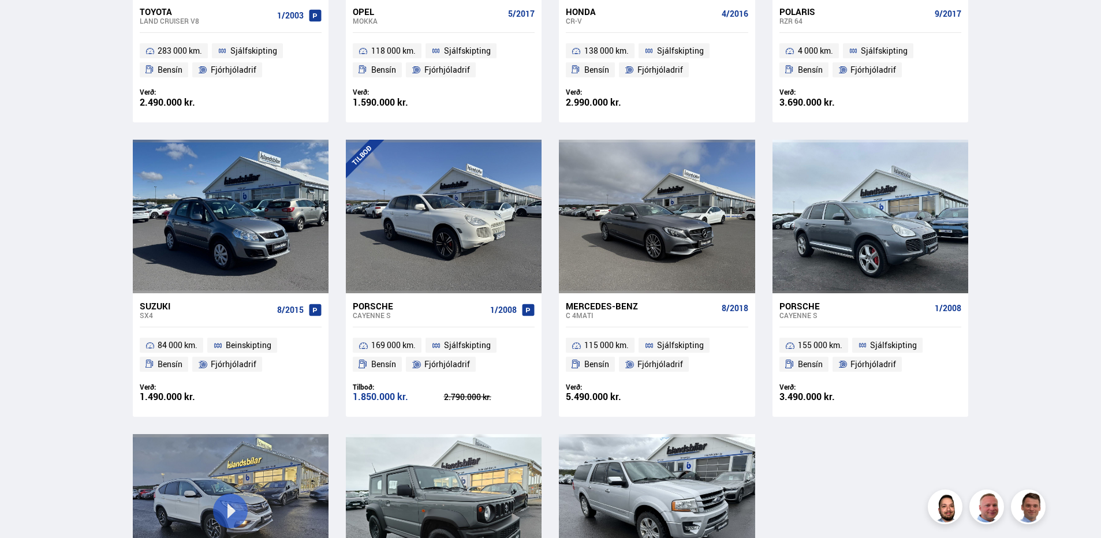
scroll to position [924, 0]
